Goal: Task Accomplishment & Management: Use online tool/utility

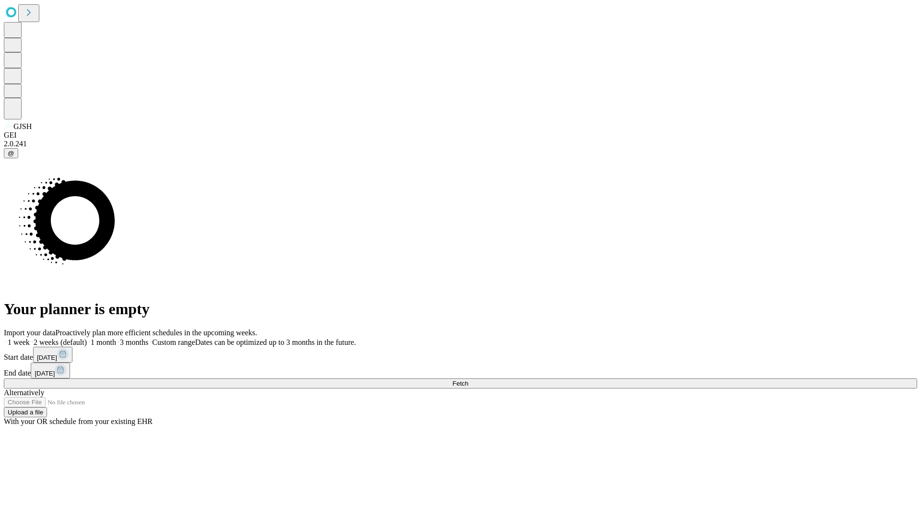
click at [468, 380] on span "Fetch" at bounding box center [461, 383] width 16 height 7
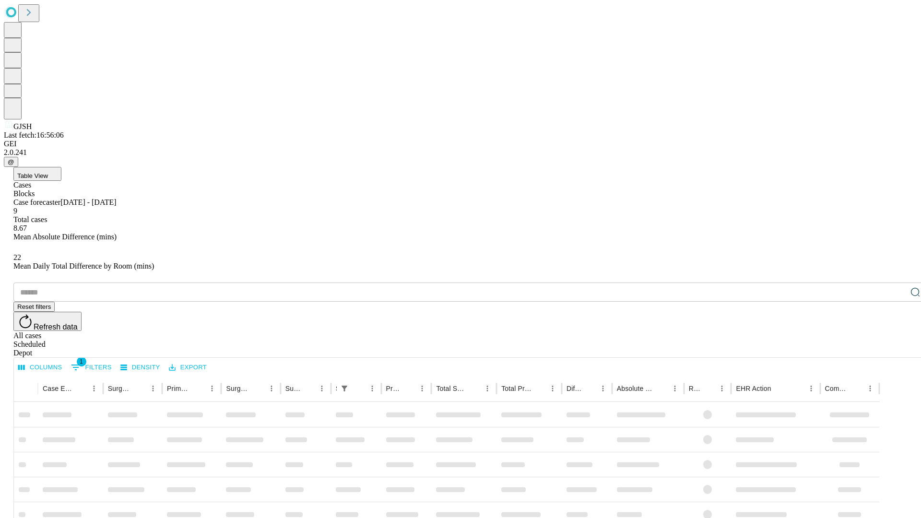
click at [896, 349] on div "Depot" at bounding box center [470, 353] width 914 height 9
